Goal: Obtain resource: Download file/media

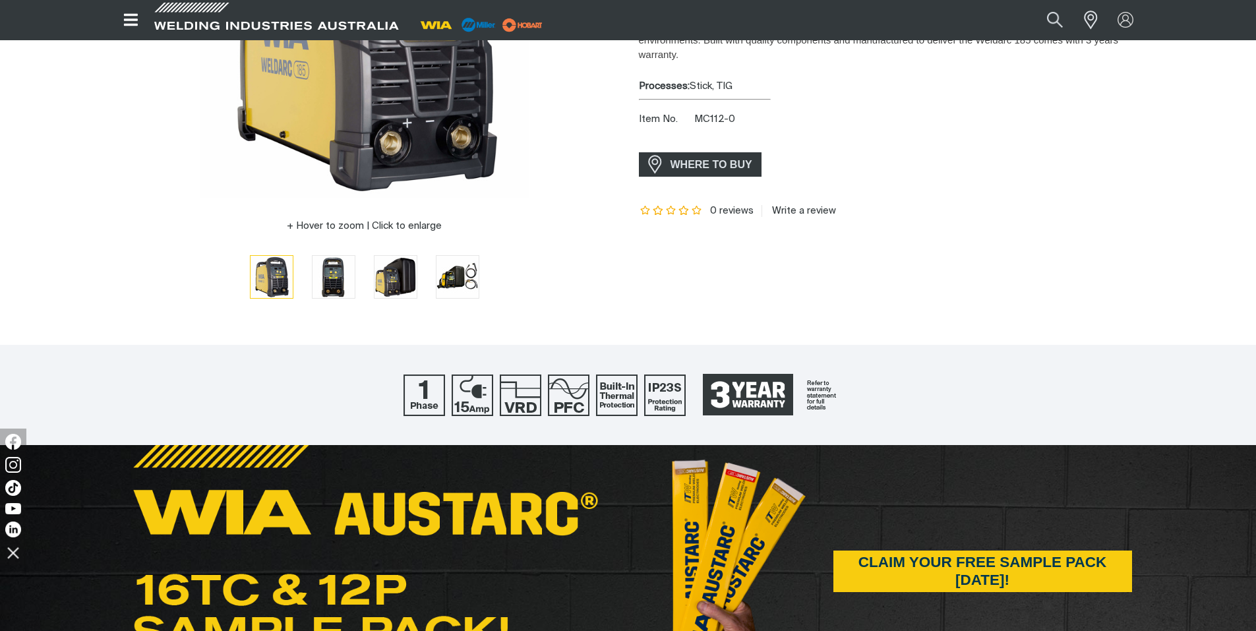
scroll to position [297, 0]
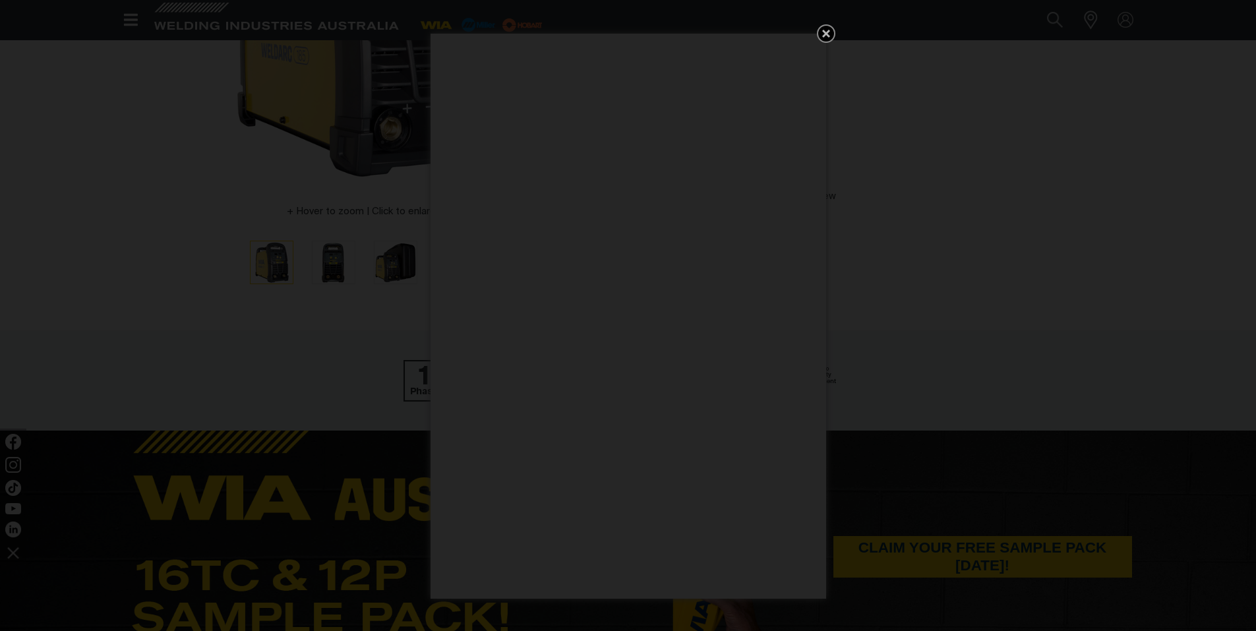
click at [828, 32] on icon "Get 5 WIA Welding Guides Free!" at bounding box center [826, 34] width 8 height 8
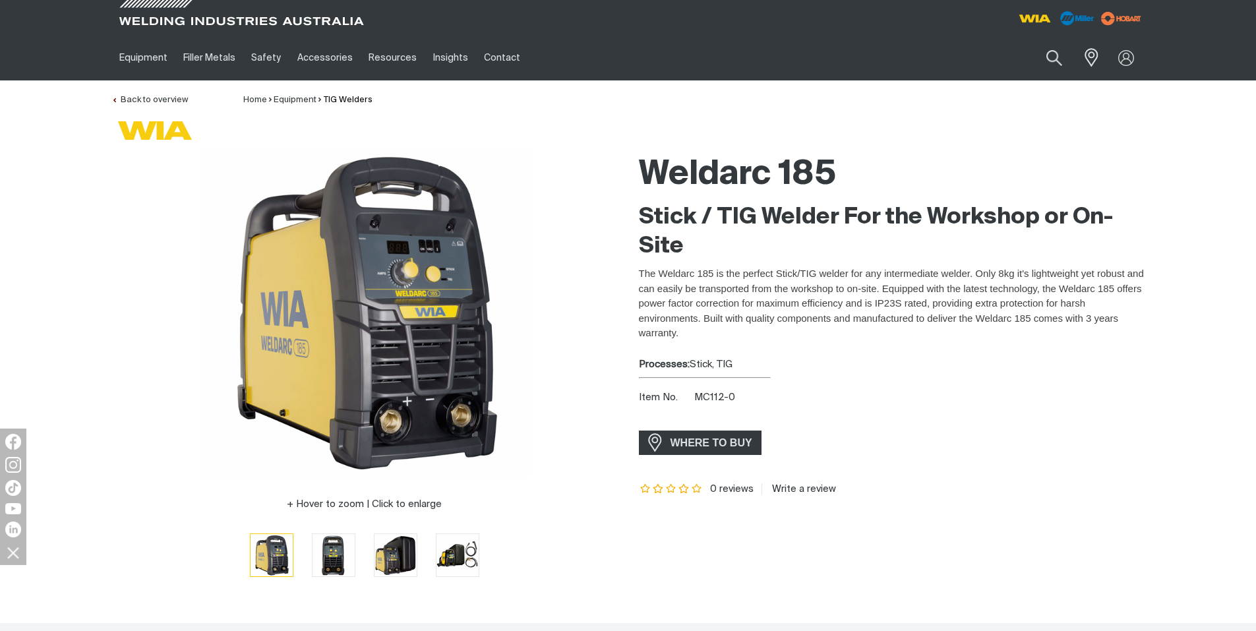
scroll to position [1, 0]
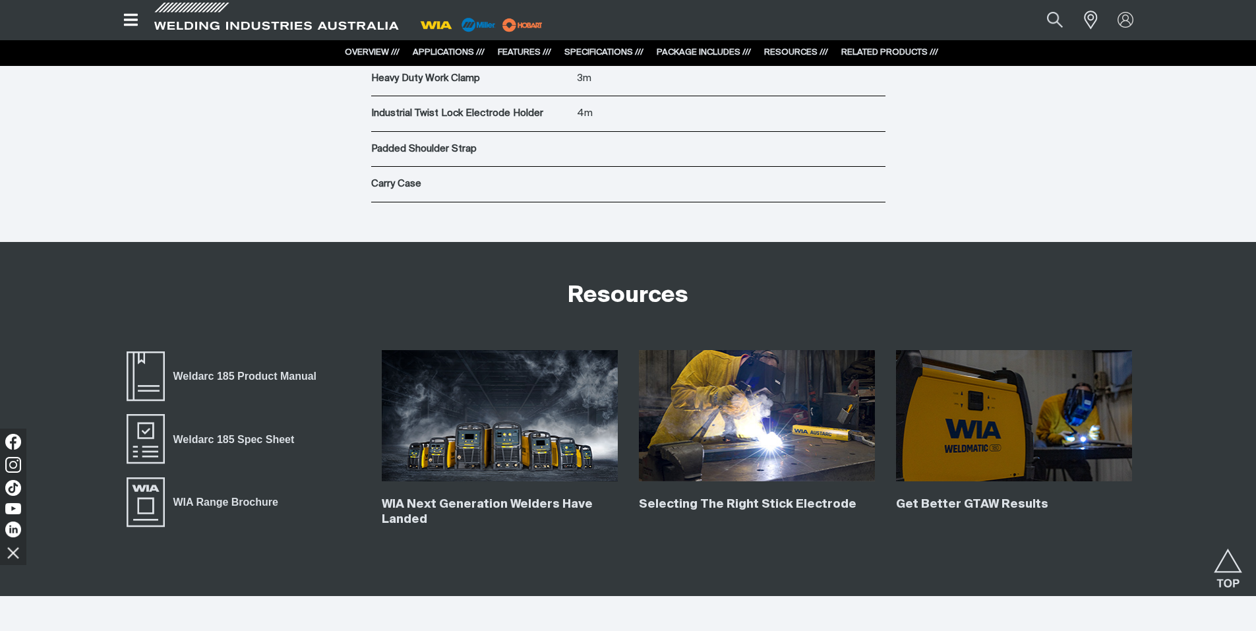
scroll to position [4626, 0]
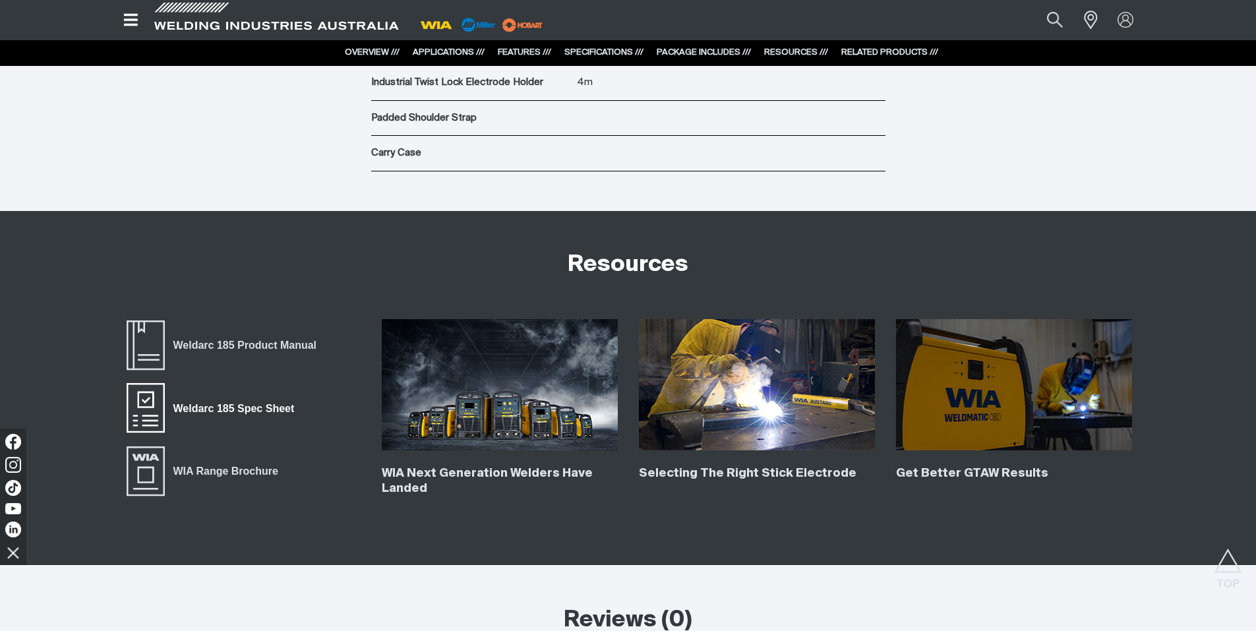
click at [226, 398] on link "Weldarc 185 Spec Sheet" at bounding box center [214, 408] width 179 height 53
drag, startPoint x: 726, startPoint y: 194, endPoint x: 748, endPoint y: 217, distance: 32.2
